Goal: Information Seeking & Learning: Find specific fact

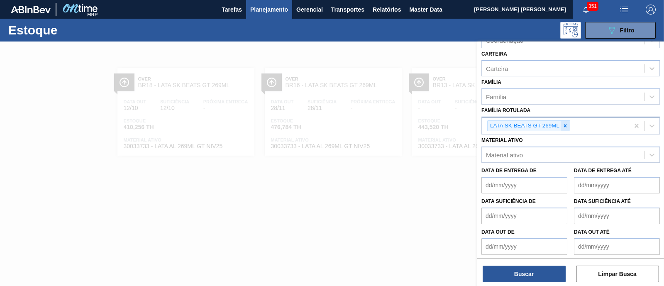
click at [568, 124] on div at bounding box center [565, 126] width 9 height 10
click at [562, 125] on div "Família Rotulada" at bounding box center [563, 126] width 162 height 12
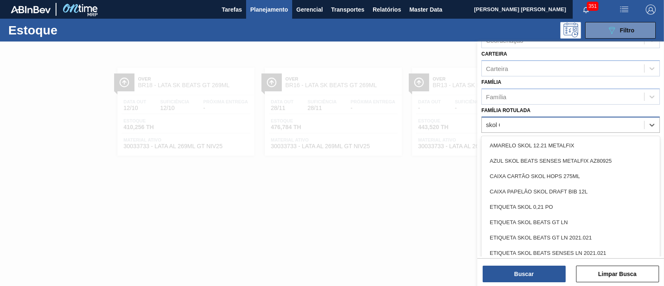
scroll to position [108, 0]
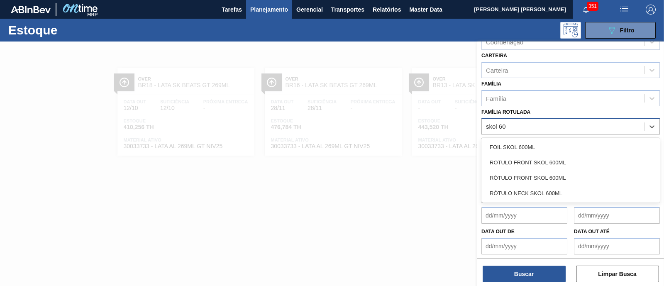
type Rotulada "skol 600"
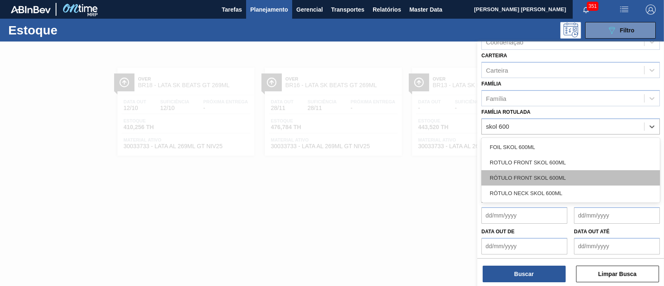
click at [550, 178] on div "RÓTULO FRONT SKOL 600ML" at bounding box center [570, 177] width 178 height 15
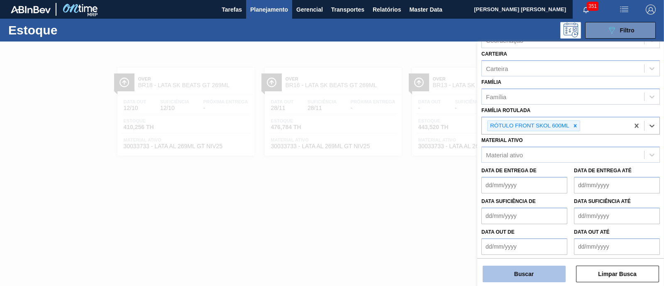
click at [520, 274] on button "Buscar" at bounding box center [524, 274] width 83 height 17
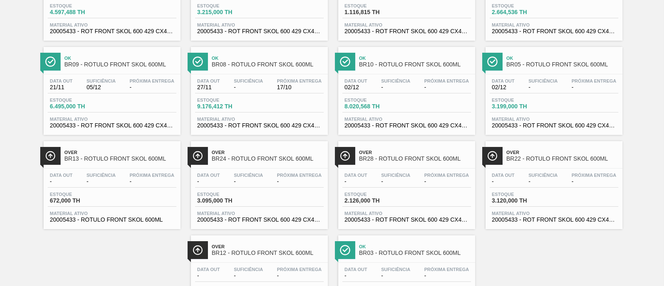
scroll to position [156, 0]
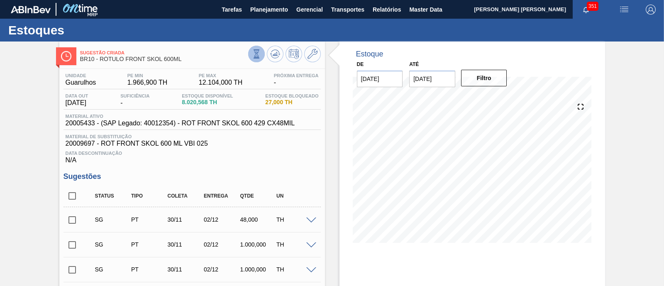
click at [253, 55] on icon at bounding box center [256, 53] width 9 height 9
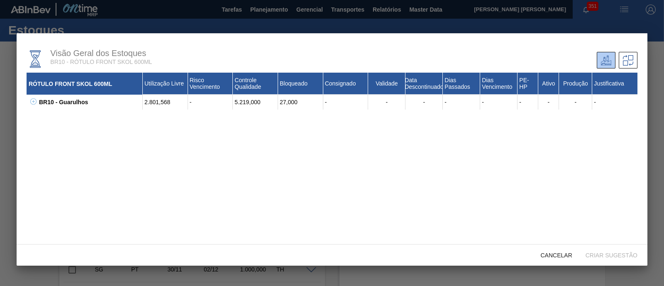
click at [35, 101] on icon at bounding box center [33, 101] width 6 height 6
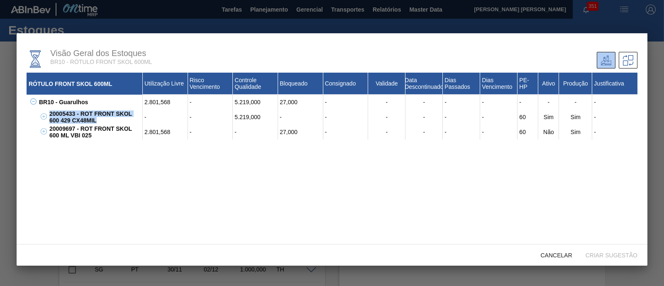
drag, startPoint x: 51, startPoint y: 115, endPoint x: 98, endPoint y: 121, distance: 46.9
click at [98, 121] on div "20005433 - ROT FRONT SKOL 600 429 CX48MIL" at bounding box center [94, 117] width 95 height 15
click at [558, 261] on div "Cancelar" at bounding box center [556, 254] width 45 height 15
